Goal: Entertainment & Leisure: Consume media (video, audio)

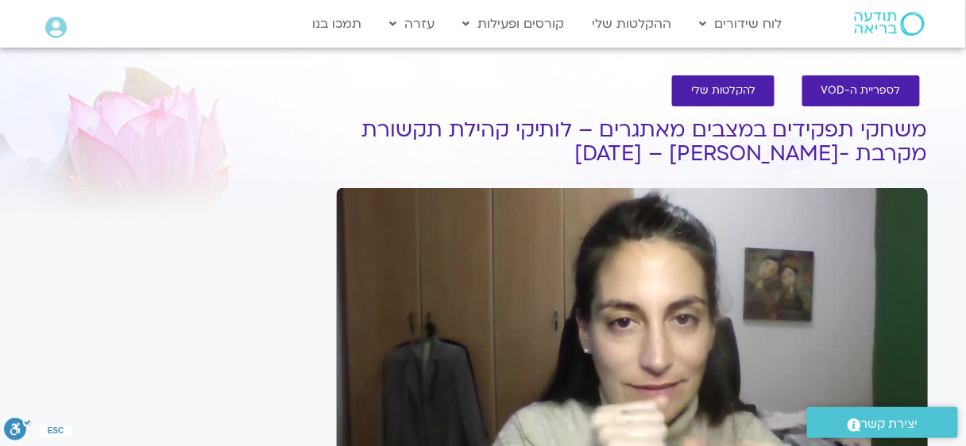
scroll to position [106, 0]
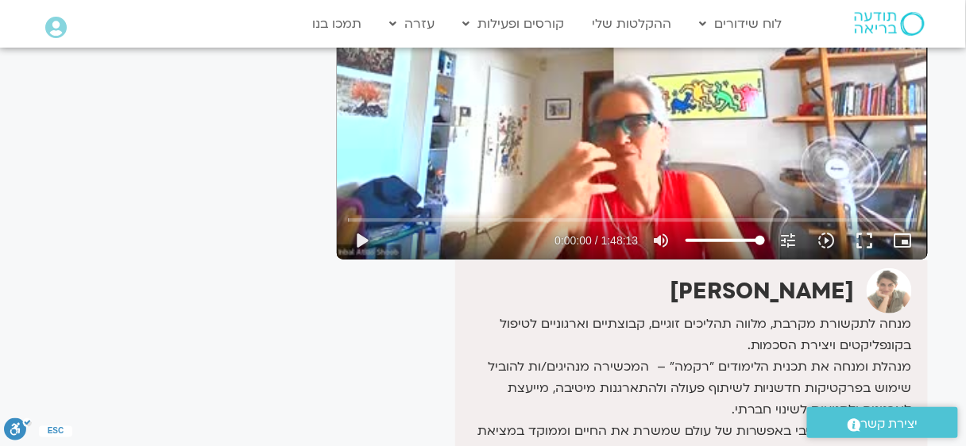
click at [655, 137] on div "Skip Ad play_arrow 0:00:00 / 1:48:13 volume_up Mute tune Resolution Auto 240p s…" at bounding box center [632, 94] width 591 height 332
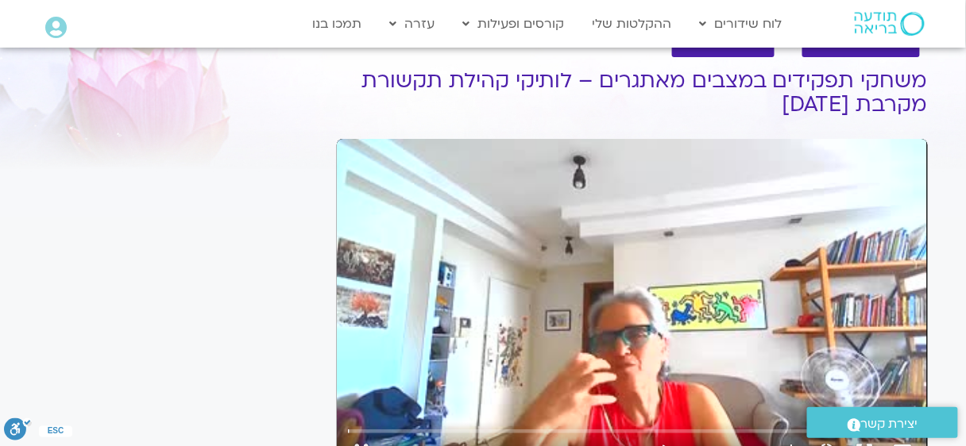
scroll to position [155, 0]
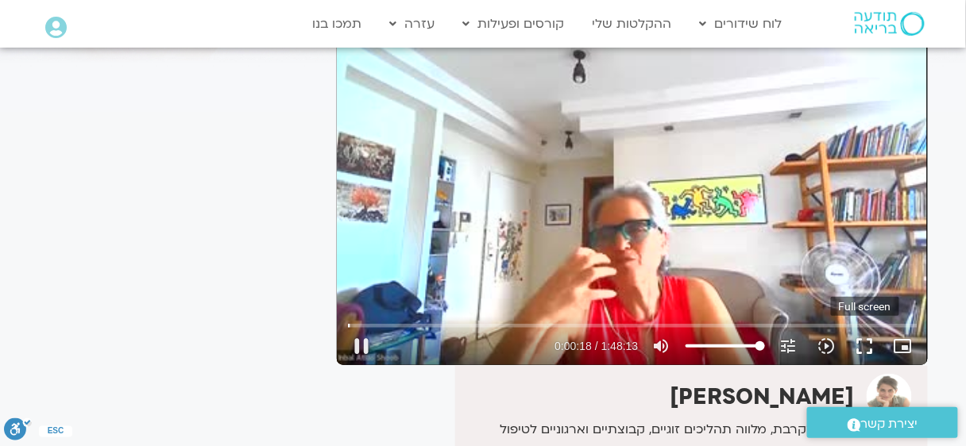
click at [862, 340] on button "fullscreen" at bounding box center [865, 346] width 38 height 38
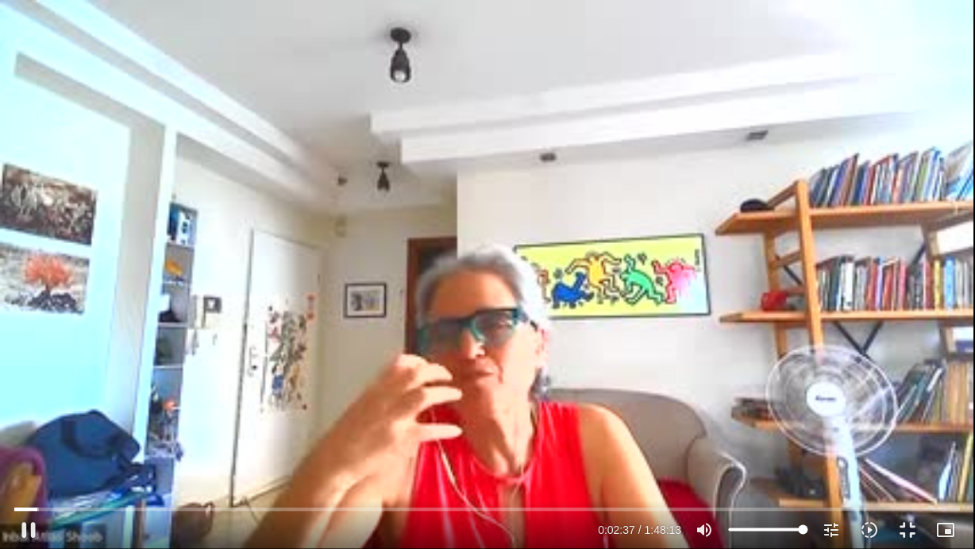
click at [302, 402] on div "Skip Ad 4:22 pause 0:02:37 / 1:48:13 volume_up Mute tune Resolution Auto 240p s…" at bounding box center [487, 274] width 975 height 549
click at [301, 403] on div "Skip Ad 4:22 play_arrow 0:02:38 / 1:48:13 volume_up Mute tune Resolution Auto 2…" at bounding box center [487, 274] width 975 height 549
click at [56, 446] on div "Skip Ad 4:28 pause 0:02:39 / 1:48:13 volume_up Mute tune Resolution Auto 240p s…" at bounding box center [488, 523] width 956 height 52
click at [56, 446] on input "Seek" at bounding box center [487, 509] width 946 height 10
click at [80, 446] on input "Seek" at bounding box center [487, 509] width 946 height 10
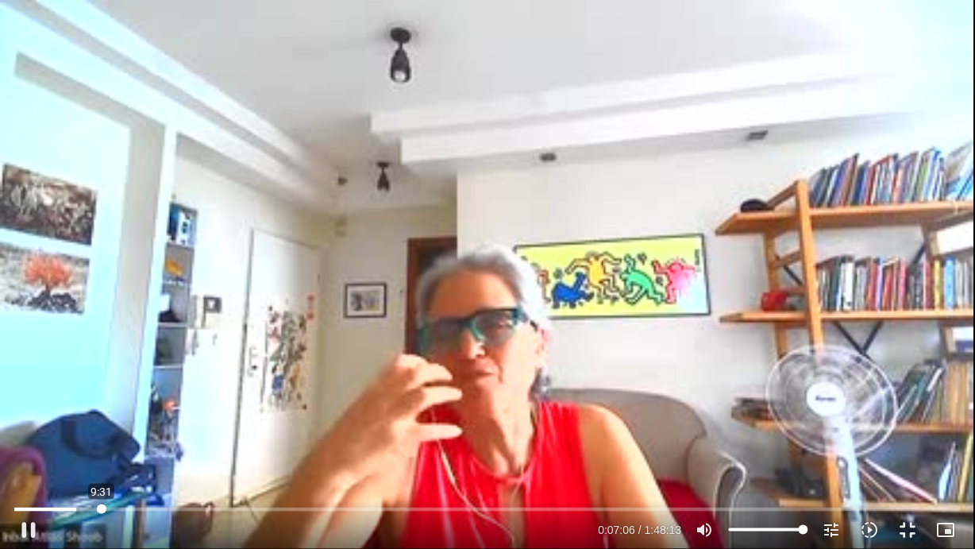
click at [102, 446] on input "Seek" at bounding box center [487, 509] width 946 height 10
click at [127, 446] on input "Seek" at bounding box center [487, 509] width 946 height 10
click at [168, 446] on input "Seek" at bounding box center [487, 509] width 946 height 10
type input "1068.329914"
type input "87.9659090909091"
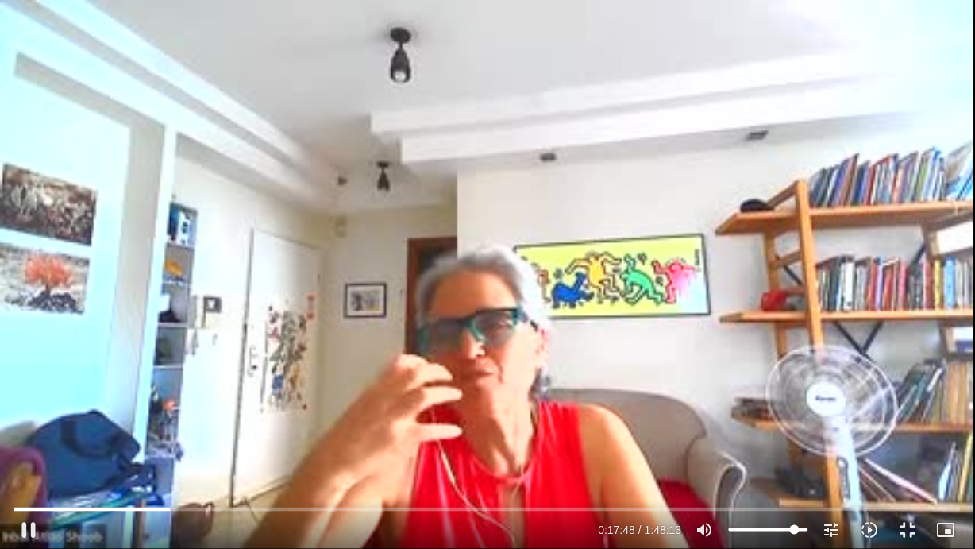
click at [795, 446] on input "Volume" at bounding box center [768, 530] width 79 height 10
click at [895, 426] on div "Skip Ad 1:30:07 pause 0:19:16 / 1:48:13 volume_up Mute tune Resolution Auto 240…" at bounding box center [487, 274] width 975 height 549
click at [894, 426] on div "Skip Ad 1:30:07 play_arrow 0:19:17 / 1:48:13 volume_up Mute tune Resolution Aut…" at bounding box center [487, 274] width 975 height 549
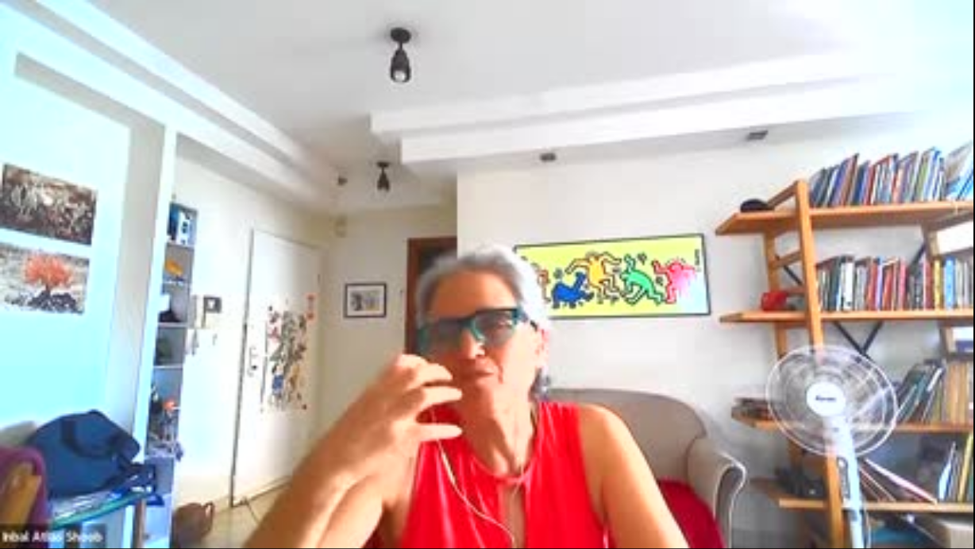
click at [312, 446] on div "Skip Ad 28:07 pause 0:25:01 / 1:48:13 volume_up Mute tune Resolution Auto 240p …" at bounding box center [487, 274] width 975 height 549
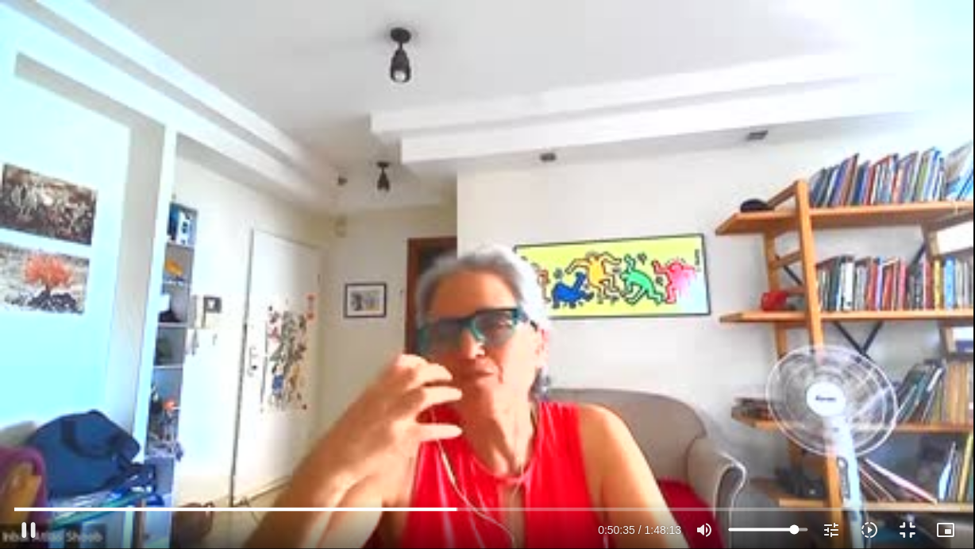
type input "3035.382368"
click at [914, 446] on button "fullscreen_exit" at bounding box center [909, 530] width 38 height 38
